Goal: Navigation & Orientation: Find specific page/section

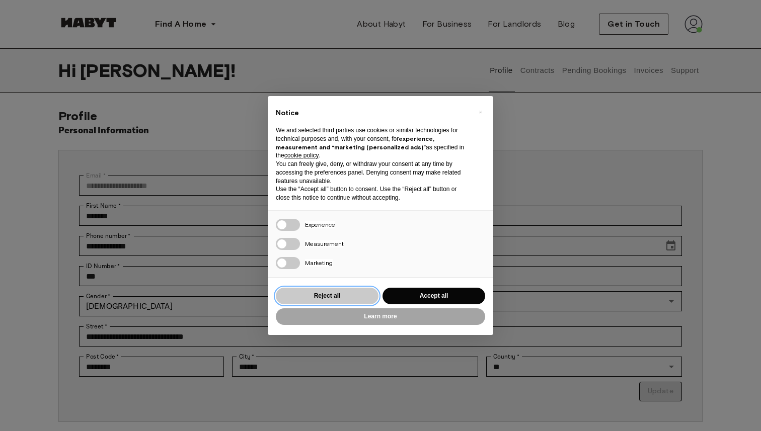
click at [327, 292] on button "Reject all" at bounding box center [327, 296] width 103 height 17
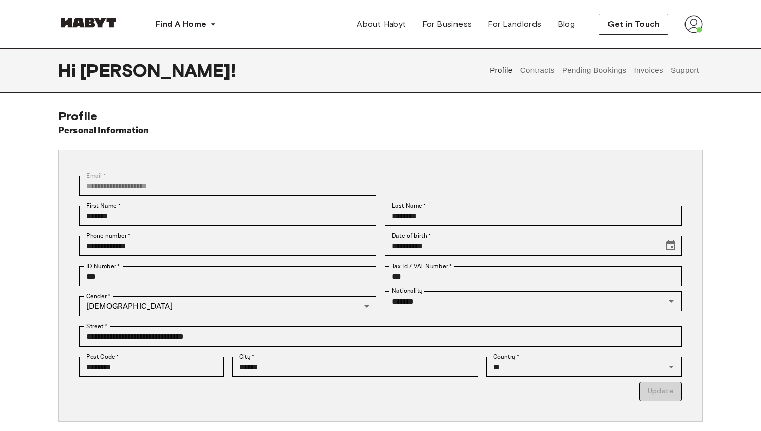
click at [540, 70] on button "Contracts" at bounding box center [537, 70] width 37 height 44
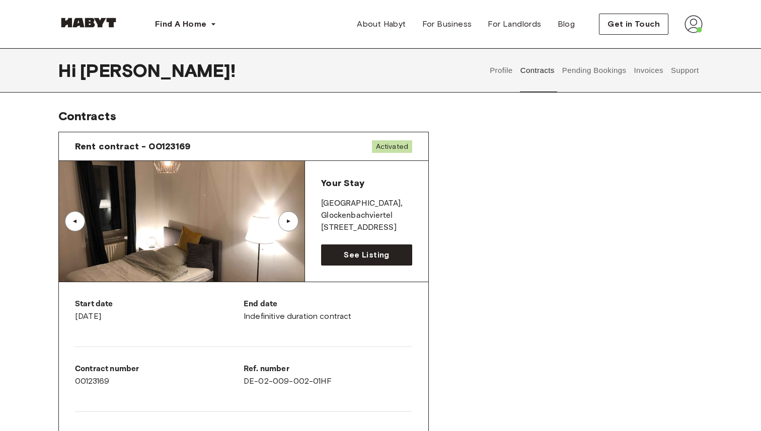
click at [603, 66] on button "Pending Bookings" at bounding box center [593, 70] width 67 height 44
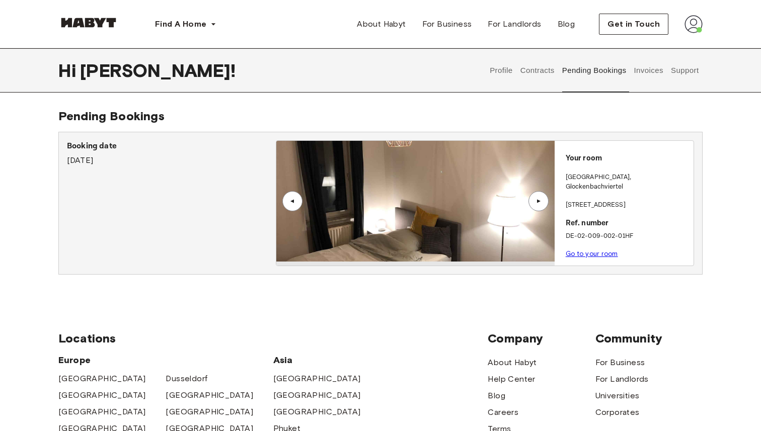
click at [653, 68] on button "Invoices" at bounding box center [648, 70] width 32 height 44
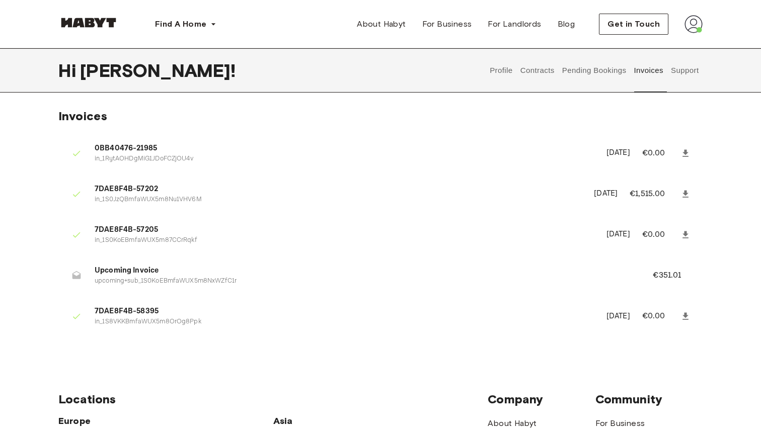
click at [676, 72] on button "Support" at bounding box center [684, 70] width 31 height 44
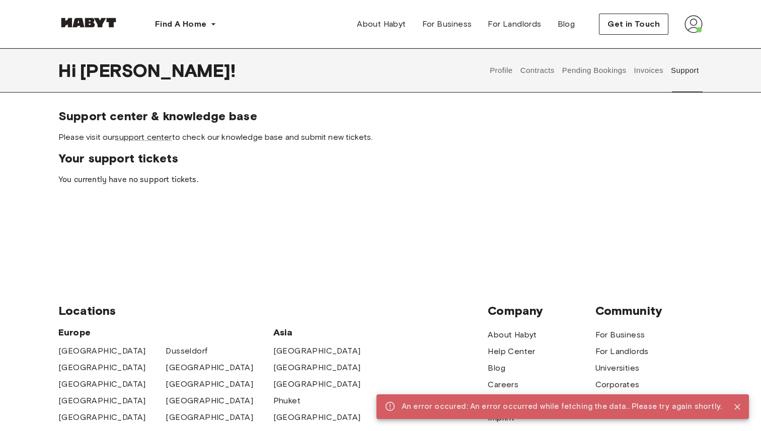
click at [636, 78] on button "Invoices" at bounding box center [648, 70] width 32 height 44
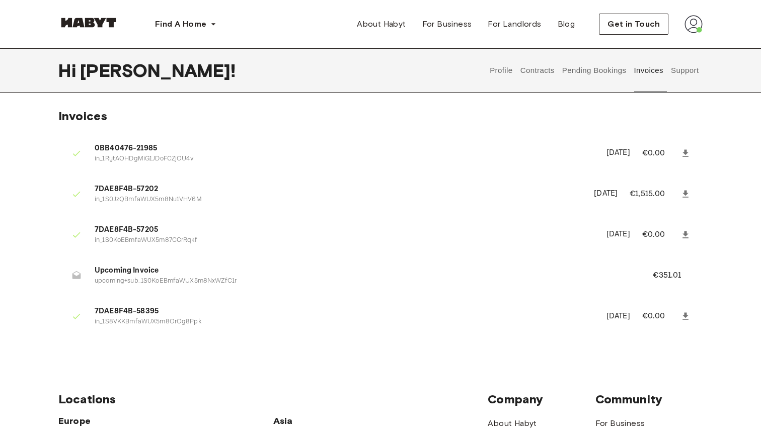
click at [607, 73] on button "Pending Bookings" at bounding box center [593, 70] width 67 height 44
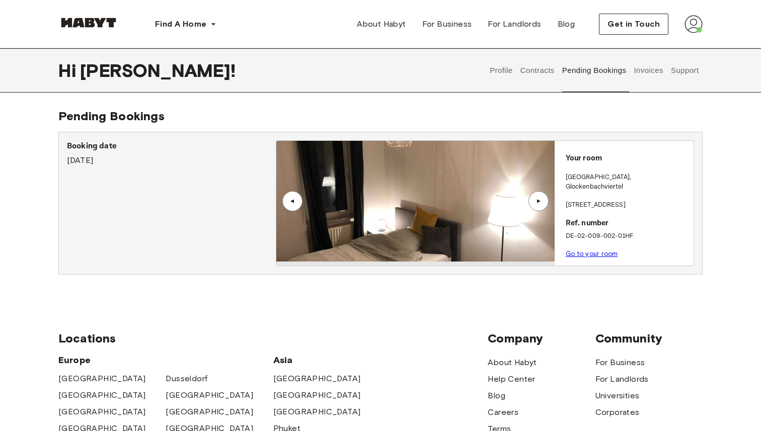
click at [633, 74] on button "Invoices" at bounding box center [648, 70] width 32 height 44
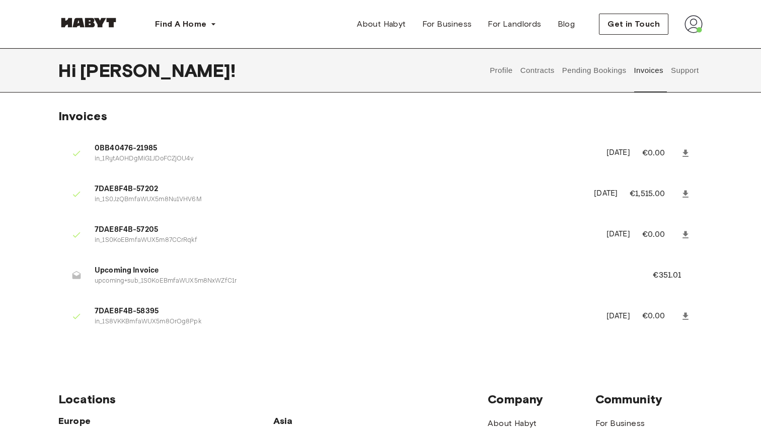
click at [602, 71] on button "Pending Bookings" at bounding box center [593, 70] width 67 height 44
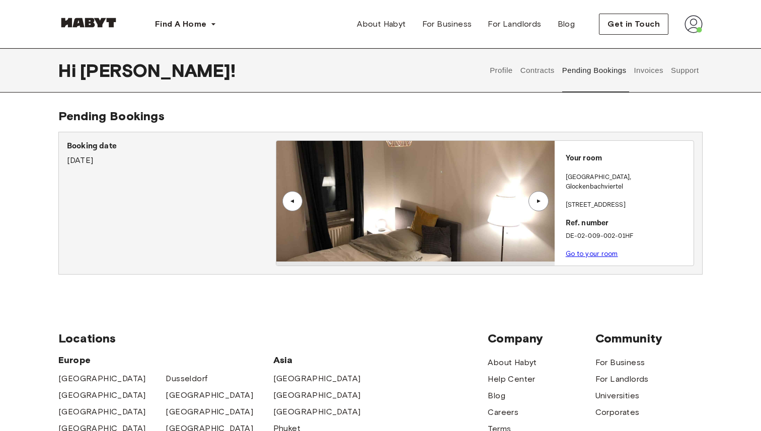
click at [672, 70] on button "Support" at bounding box center [684, 70] width 31 height 44
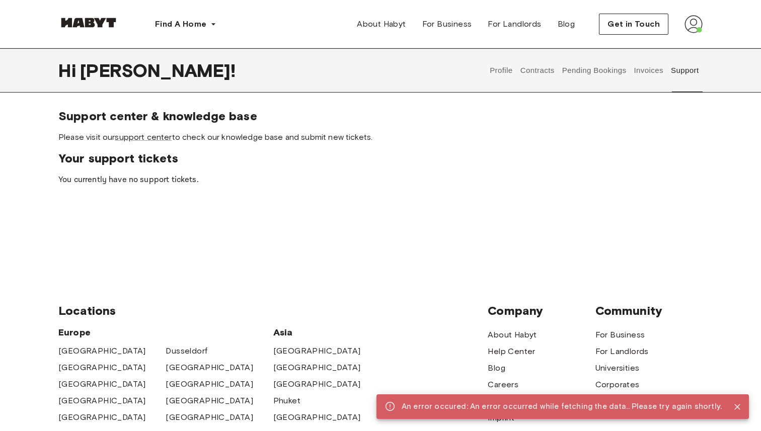
click at [594, 70] on button "Pending Bookings" at bounding box center [593, 70] width 67 height 44
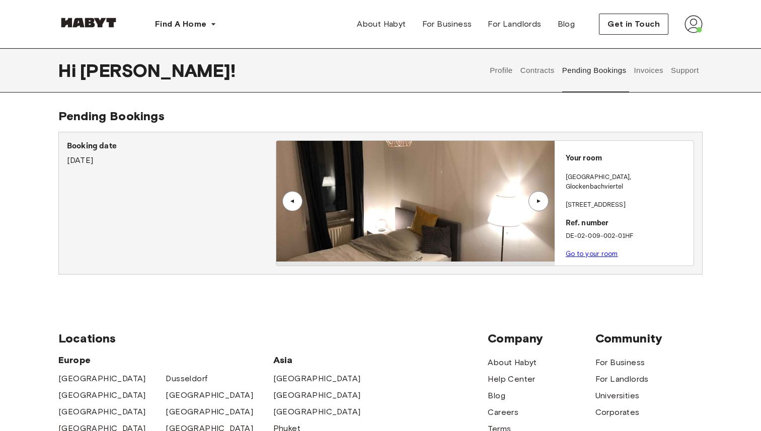
click at [595, 250] on link "Go to your room" at bounding box center [591, 254] width 52 height 8
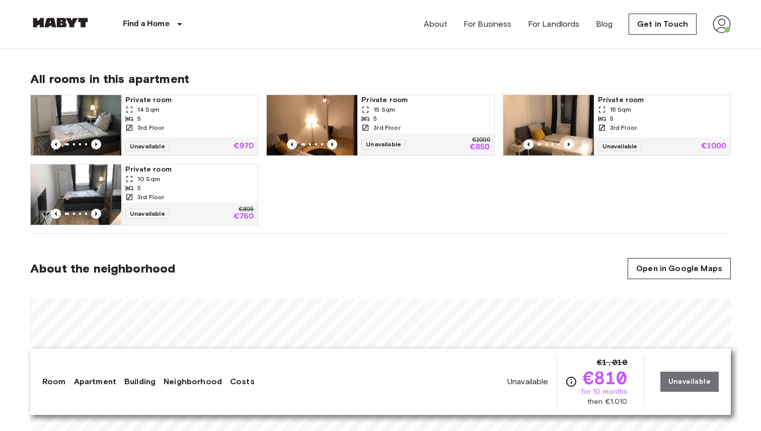
scroll to position [508, 0]
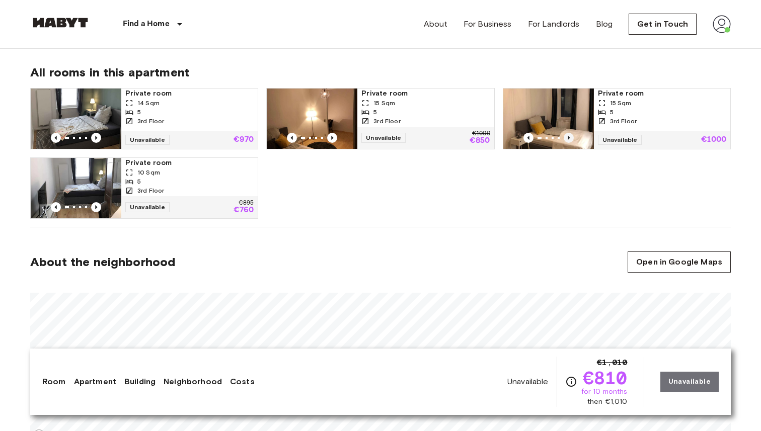
click at [567, 136] on icon "Previous image" at bounding box center [568, 138] width 10 height 10
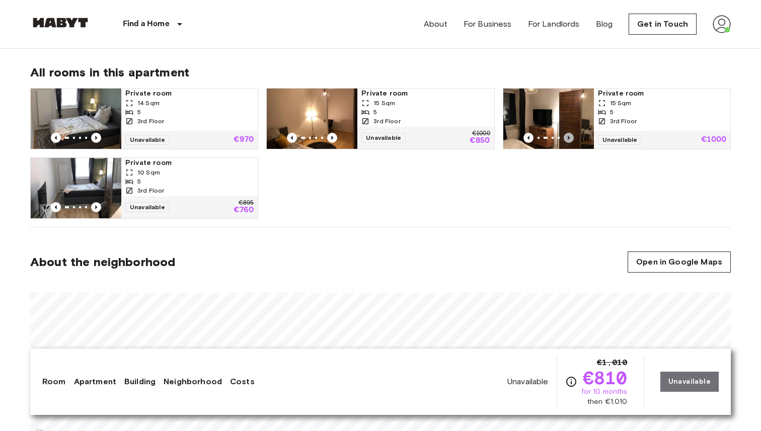
click at [567, 136] on icon "Previous image" at bounding box center [568, 138] width 10 height 10
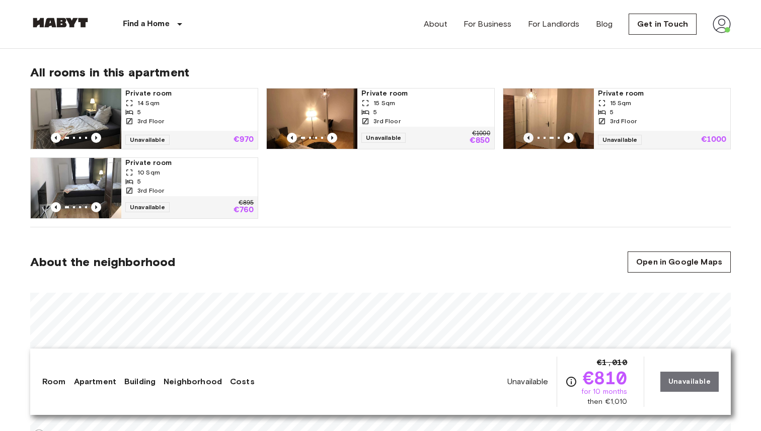
click at [530, 136] on icon "Previous image" at bounding box center [528, 138] width 10 height 10
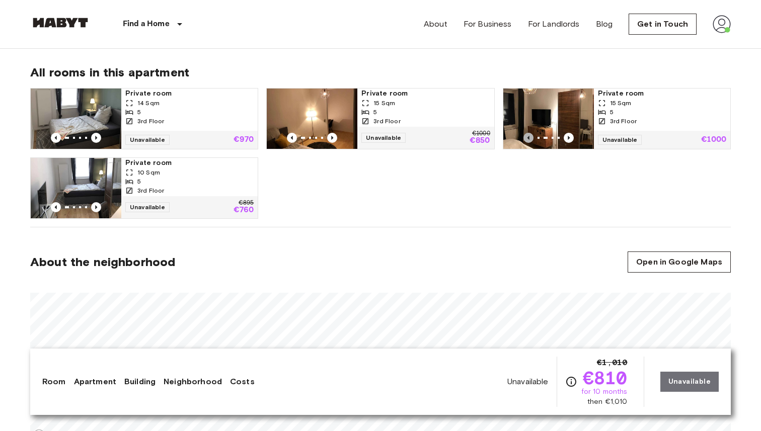
click at [530, 136] on icon "Previous image" at bounding box center [528, 138] width 10 height 10
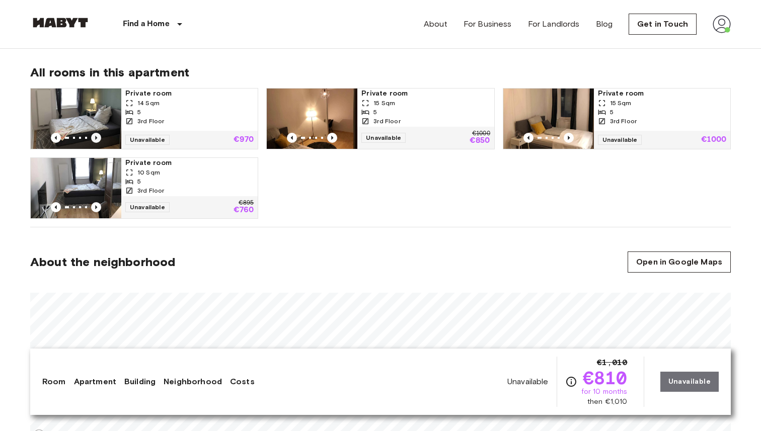
click at [98, 136] on icon "Previous image" at bounding box center [96, 138] width 10 height 10
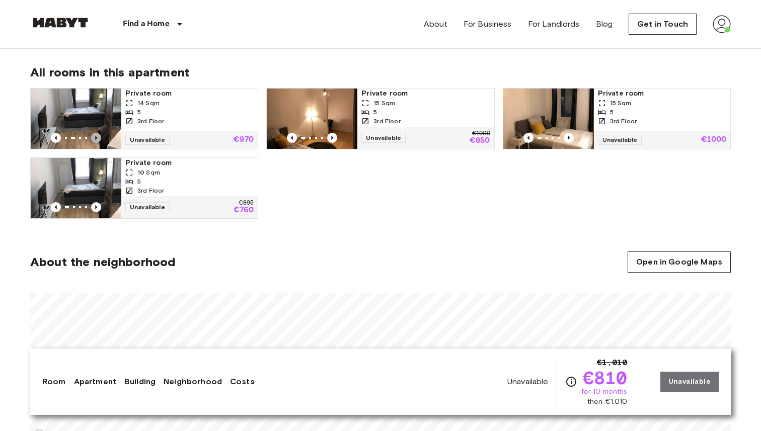
click at [98, 137] on icon "Previous image" at bounding box center [96, 138] width 10 height 10
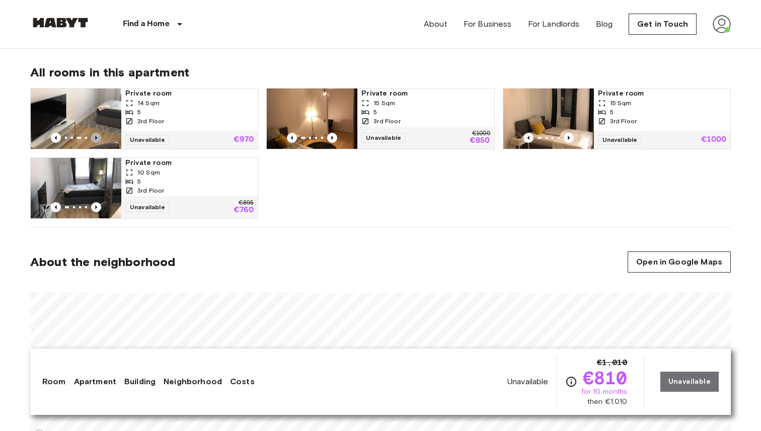
click at [98, 137] on icon "Previous image" at bounding box center [96, 138] width 10 height 10
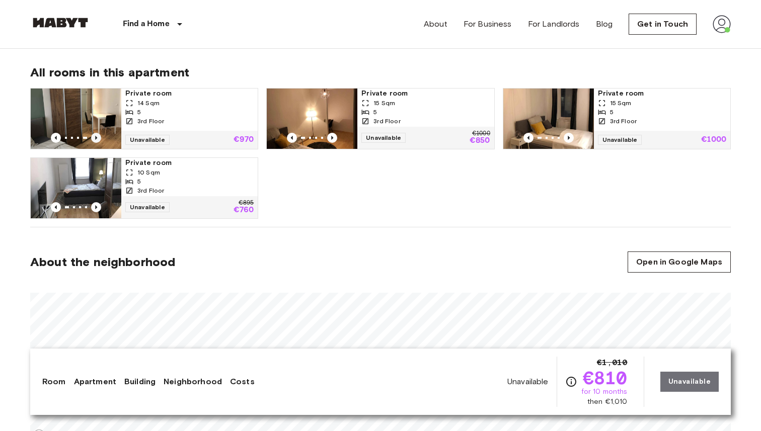
click at [98, 137] on icon "Previous image" at bounding box center [96, 138] width 10 height 10
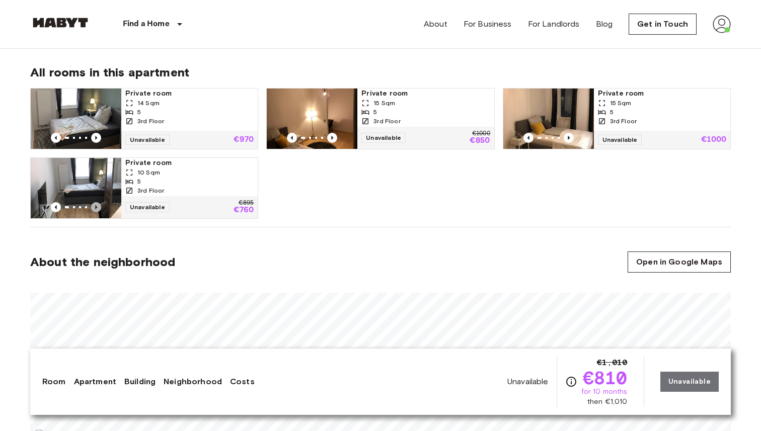
click at [98, 206] on icon "Previous image" at bounding box center [96, 207] width 10 height 10
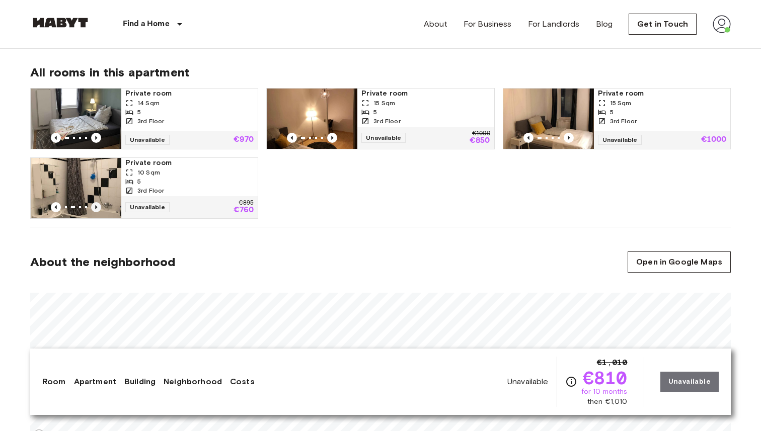
click at [99, 206] on icon "Previous image" at bounding box center [96, 207] width 10 height 10
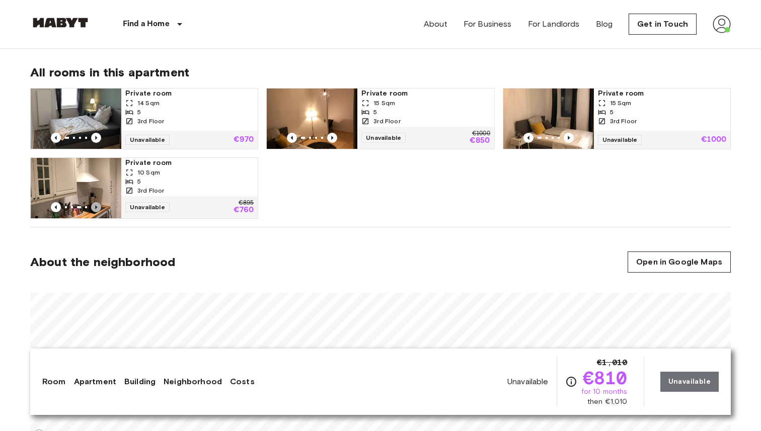
click at [99, 206] on icon "Previous image" at bounding box center [96, 207] width 10 height 10
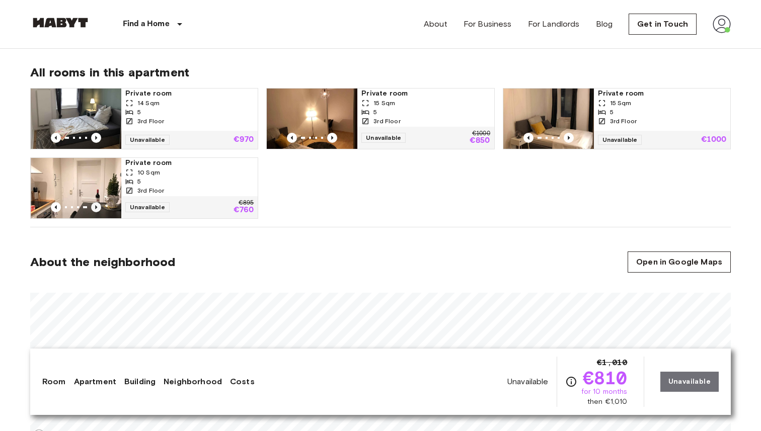
click at [99, 206] on icon "Previous image" at bounding box center [96, 207] width 10 height 10
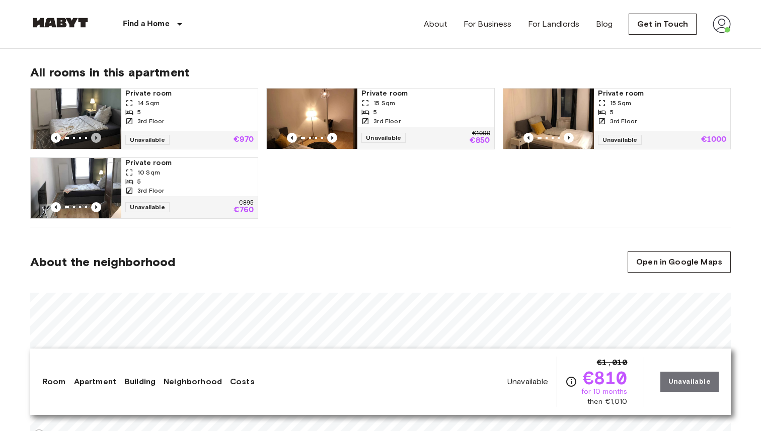
click at [95, 137] on icon "Previous image" at bounding box center [96, 138] width 10 height 10
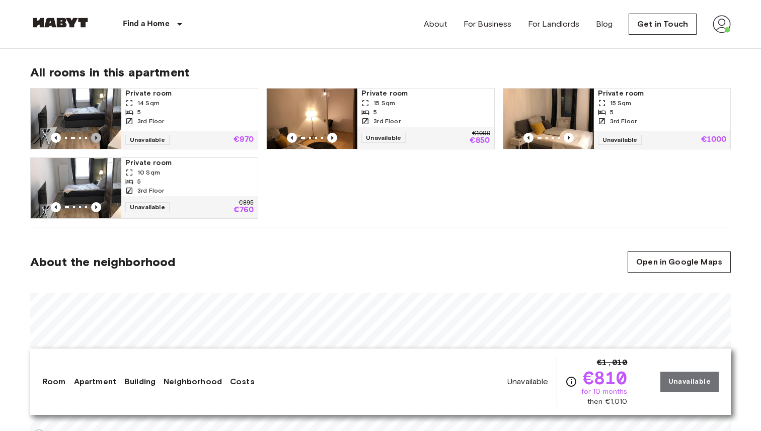
click at [95, 137] on icon "Previous image" at bounding box center [96, 138] width 10 height 10
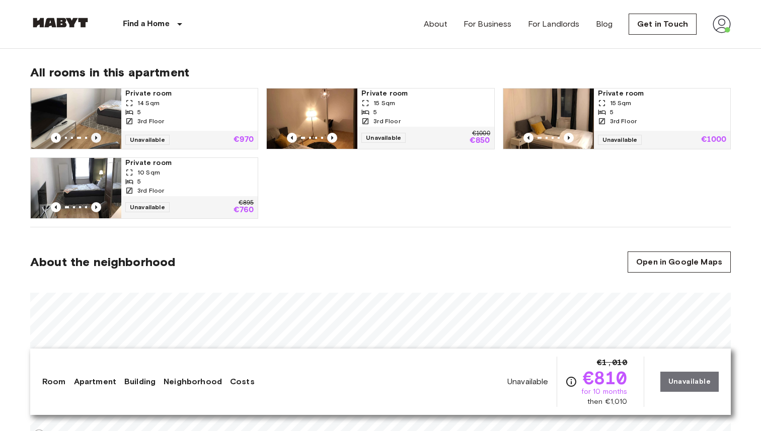
click at [95, 137] on icon "Previous image" at bounding box center [96, 138] width 10 height 10
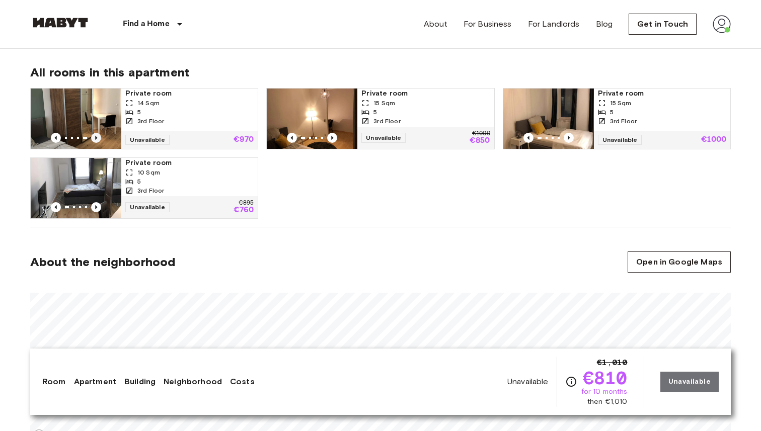
click at [95, 137] on icon "Previous image" at bounding box center [96, 138] width 10 height 10
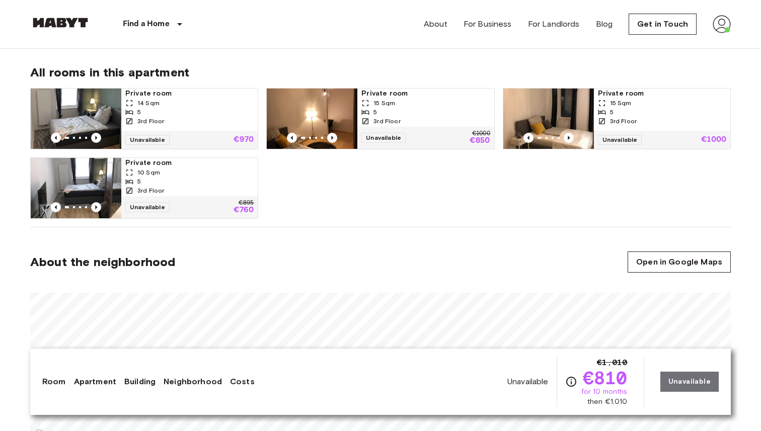
click at [333, 132] on img at bounding box center [312, 119] width 91 height 60
click at [571, 136] on icon "Previous image" at bounding box center [568, 138] width 10 height 10
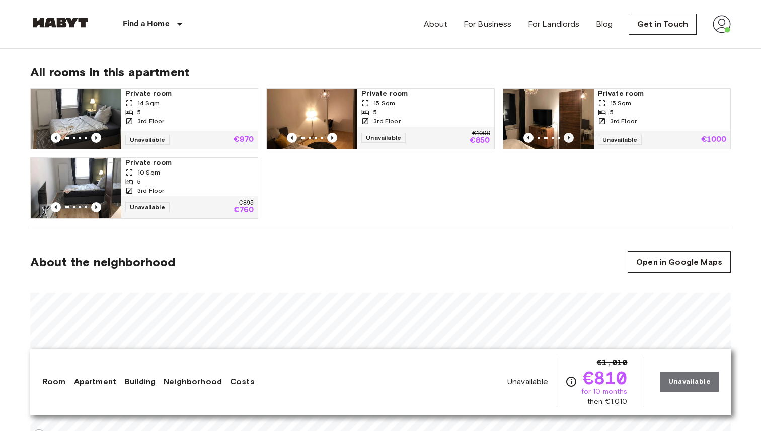
click at [570, 136] on icon "Previous image" at bounding box center [568, 138] width 10 height 10
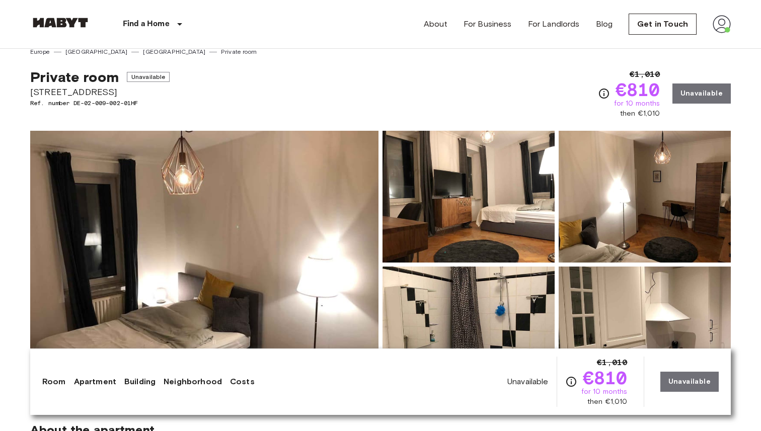
scroll to position [0, 0]
